Goal: Check status: Check status

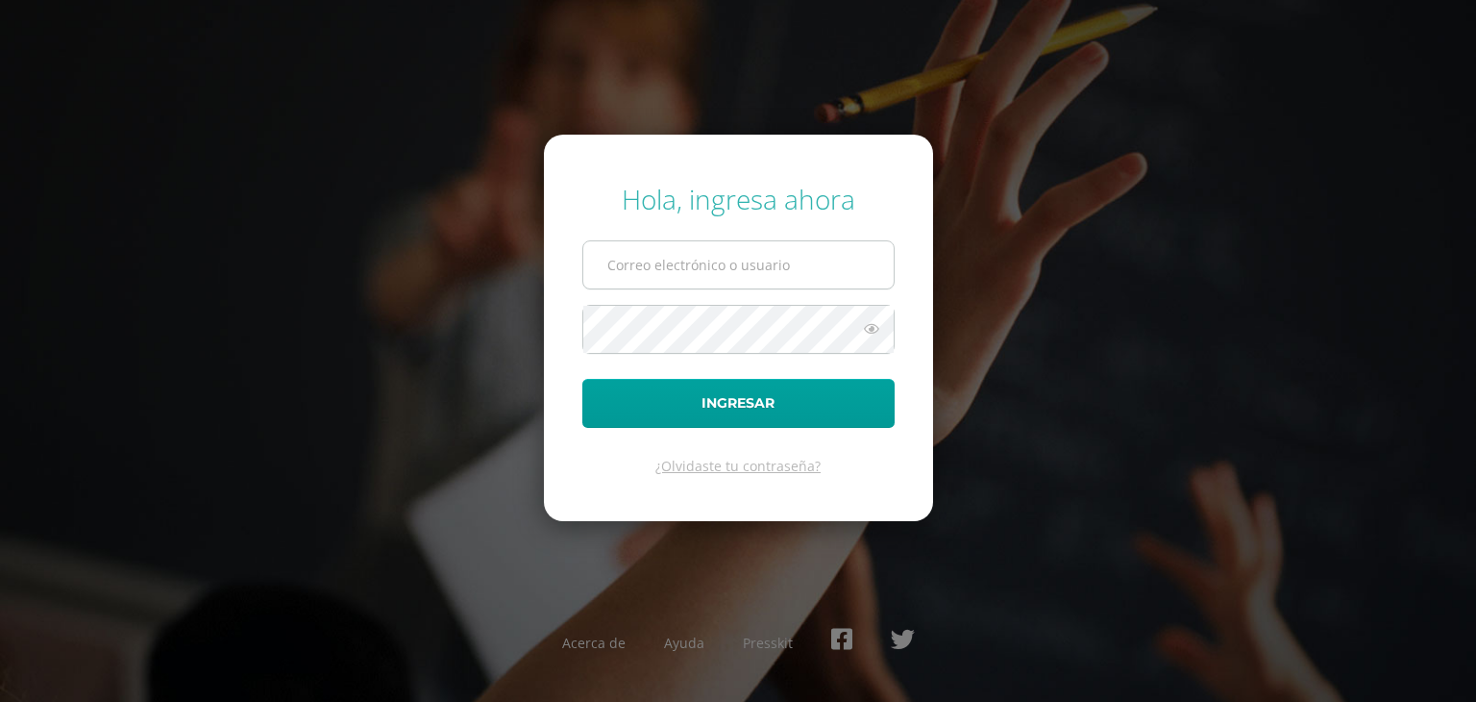
click at [703, 280] on input "text" at bounding box center [738, 264] width 310 height 47
type input "0"
click at [697, 271] on input "text" at bounding box center [738, 264] width 310 height 47
type input "temporal+20190185@edoo.io"
click at [582, 379] on button "Ingresar" at bounding box center [738, 403] width 312 height 49
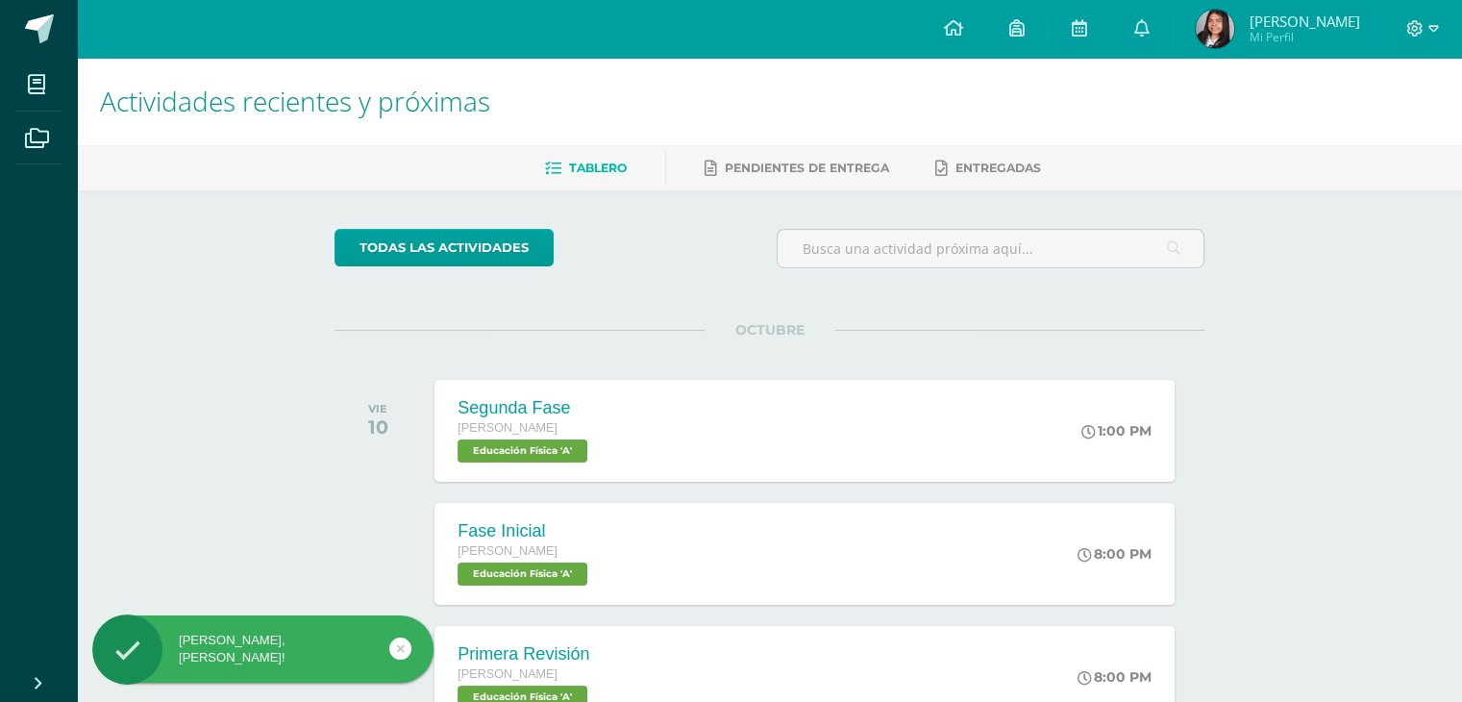
click at [1266, 35] on span "Dulce María Mi Perfil" at bounding box center [1277, 29] width 171 height 38
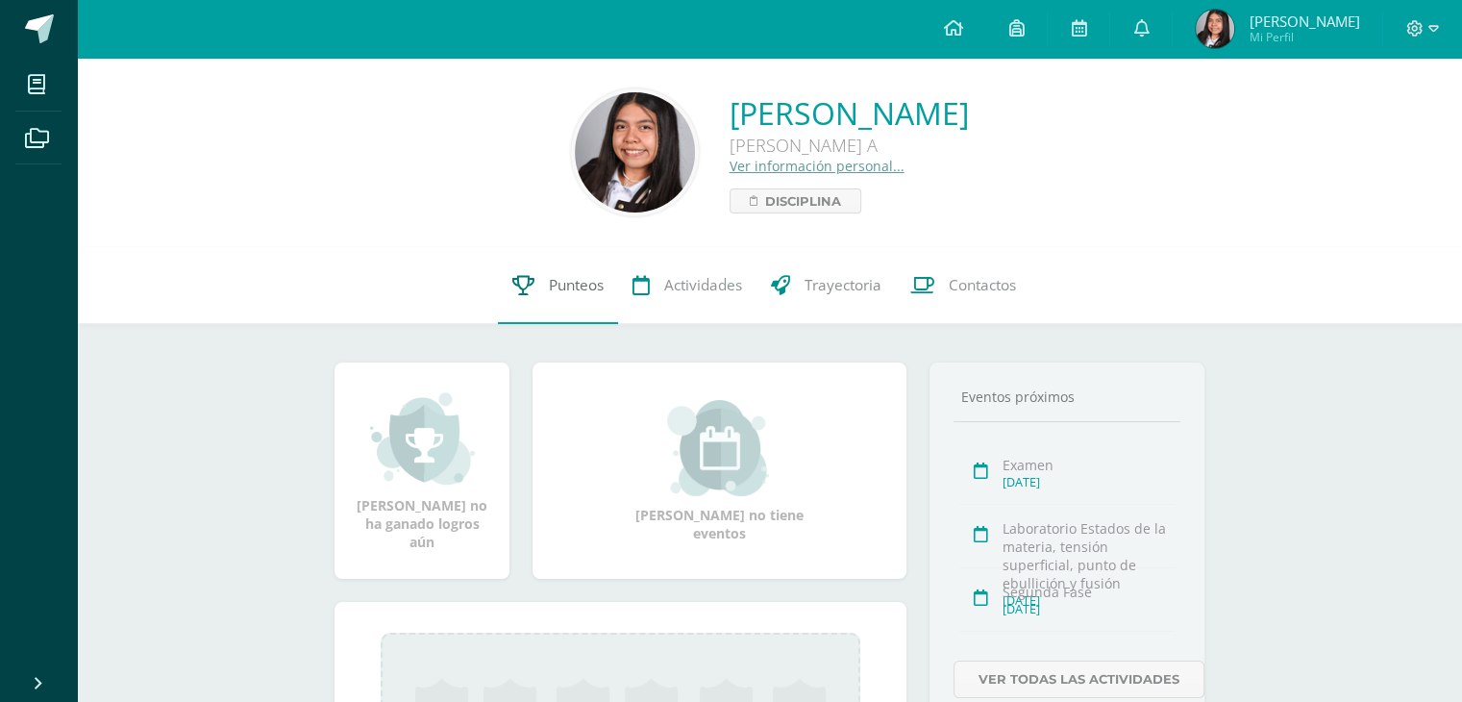
click at [588, 289] on span "Punteos" at bounding box center [576, 285] width 55 height 20
